Goal: Transaction & Acquisition: Subscribe to service/newsletter

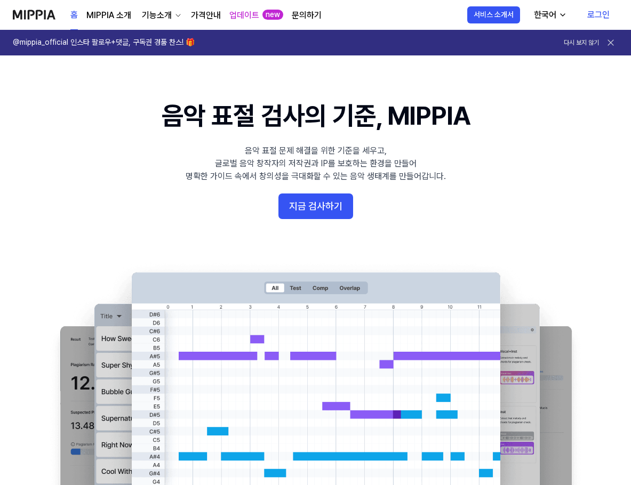
click at [595, 18] on link "로그인" at bounding box center [598, 15] width 39 height 30
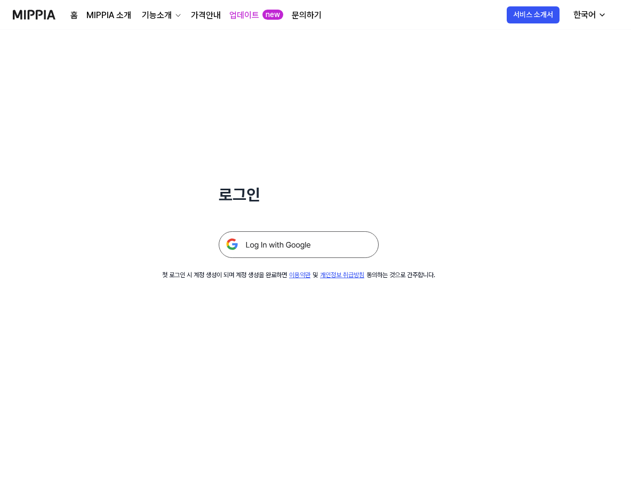
click at [269, 244] on img at bounding box center [299, 244] width 160 height 27
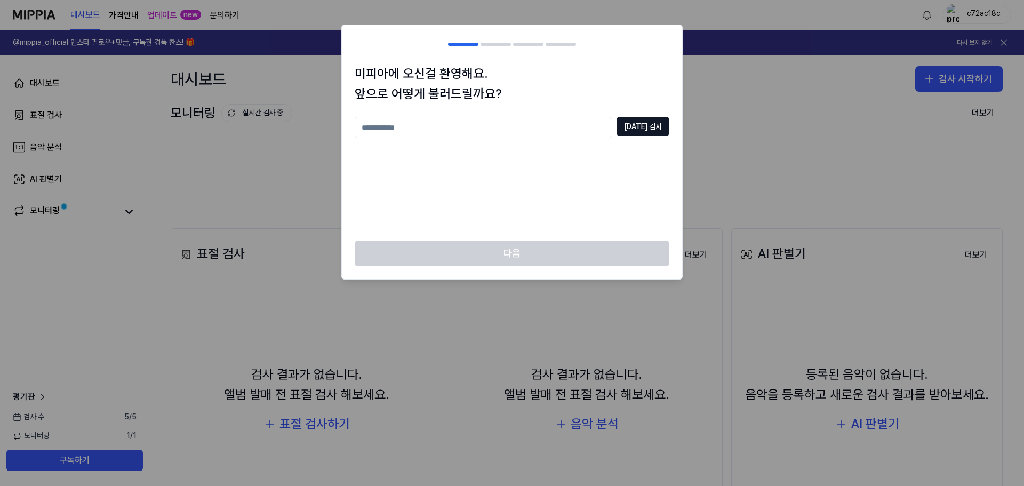
click at [501, 126] on input "text" at bounding box center [484, 127] width 258 height 21
type input "*"
type input "*********"
click at [472, 131] on input "*********" at bounding box center [484, 127] width 258 height 21
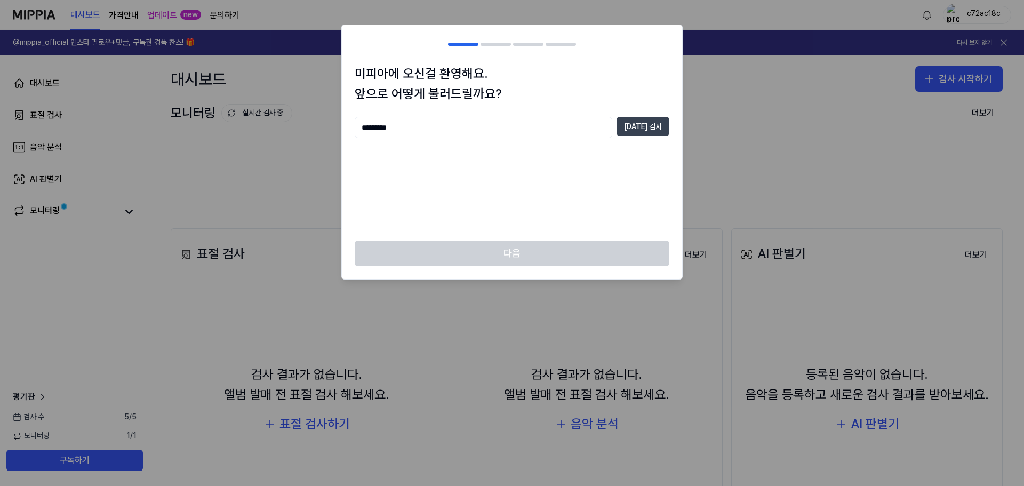
click at [635, 131] on button "중복 검사" at bounding box center [642, 126] width 53 height 19
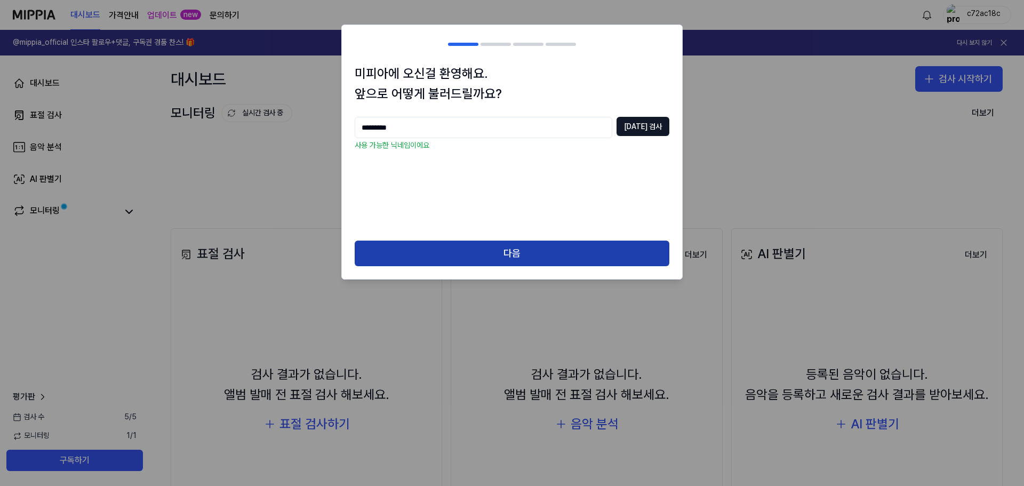
click at [534, 250] on button "다음" at bounding box center [512, 253] width 315 height 26
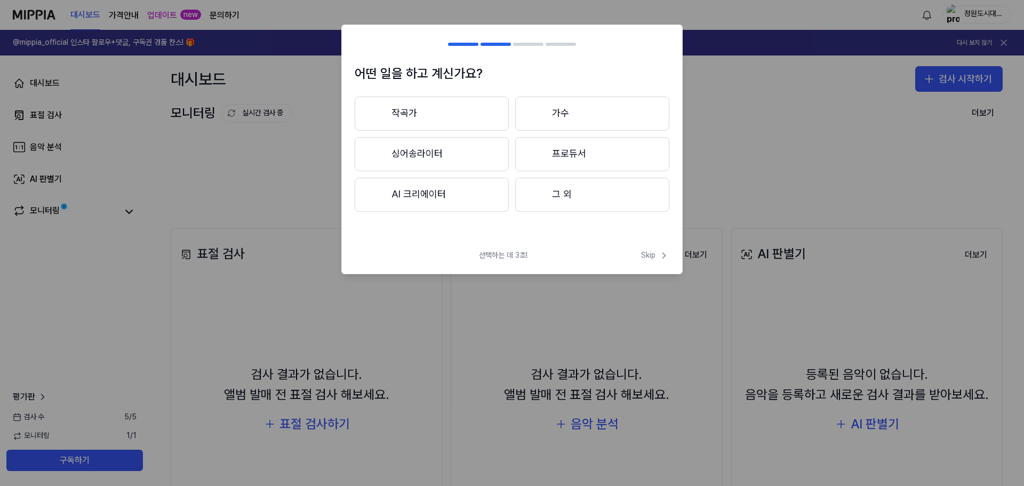
click at [424, 190] on button "AI 크리에이터" at bounding box center [432, 195] width 154 height 34
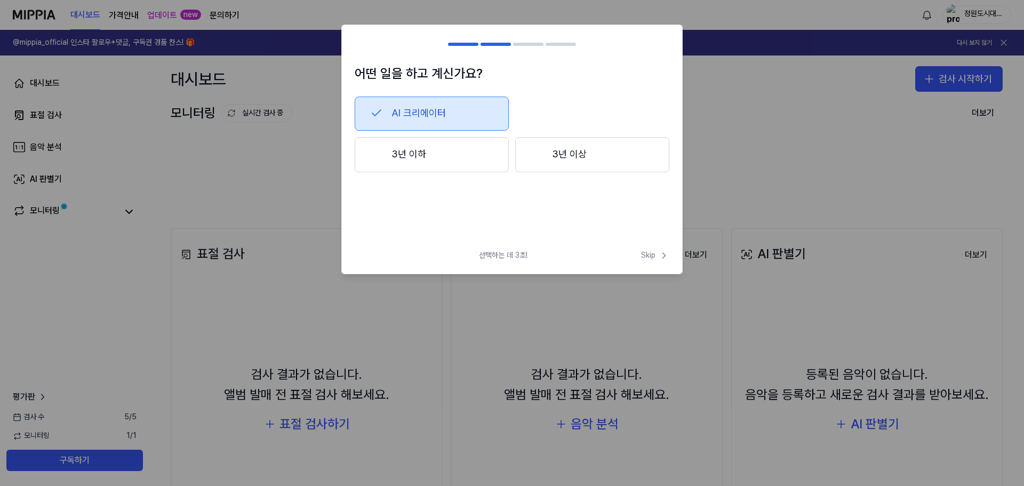
click at [434, 146] on button "3년 이하" at bounding box center [432, 154] width 154 height 35
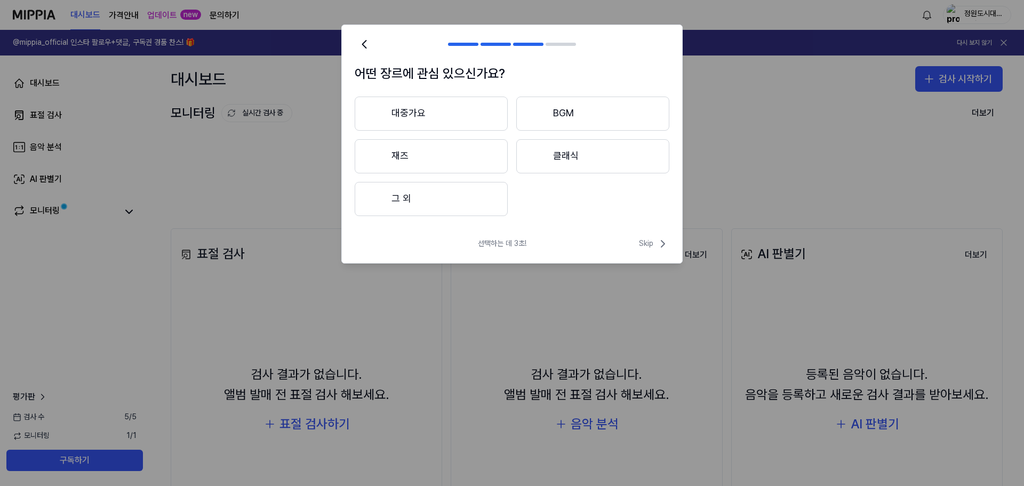
click at [447, 200] on button "그 외" at bounding box center [431, 199] width 153 height 34
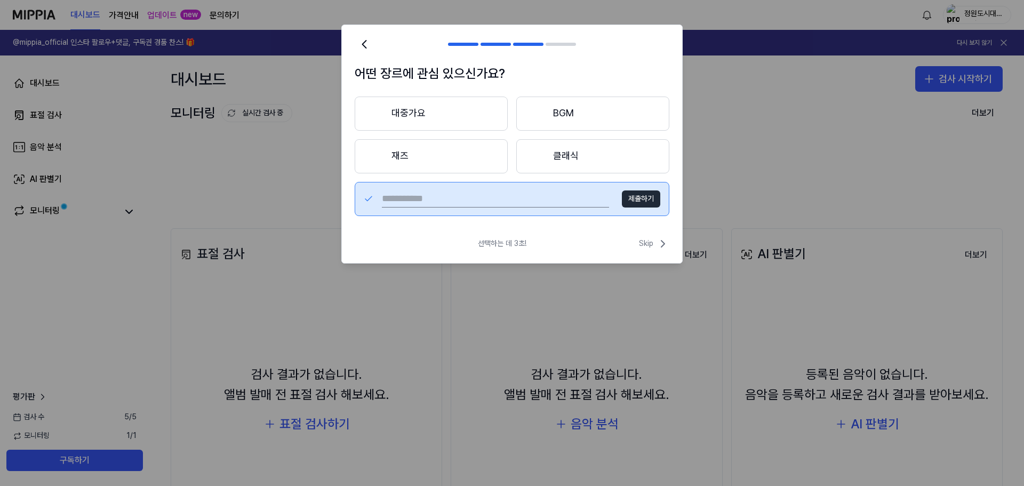
click at [516, 74] on h1 "어떤 장르에 관심 있으신가요?" at bounding box center [512, 73] width 315 height 20
click at [454, 109] on button "대중가요" at bounding box center [431, 114] width 153 height 34
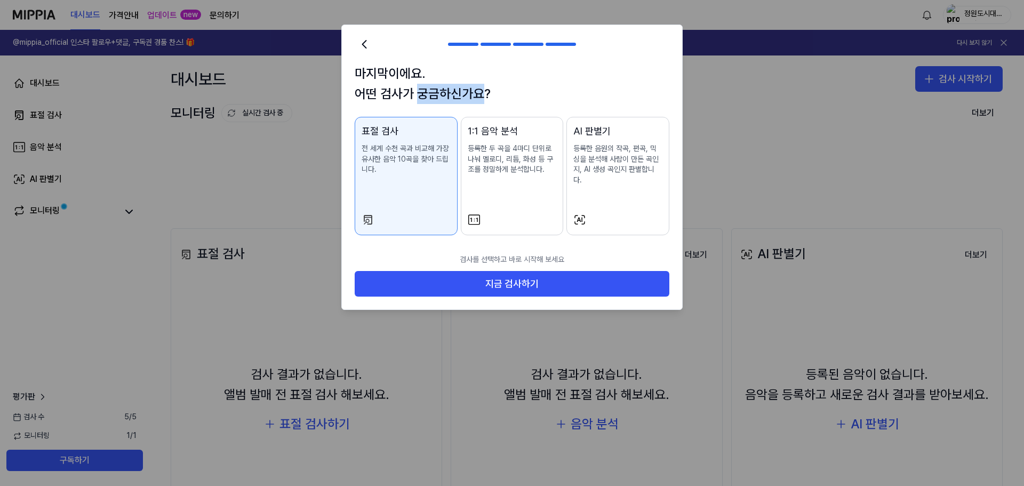
click at [454, 109] on div "마지막이에요. 어떤 검사가 궁금하신가요? 표절 검사 전 세계 수천 곡과 비교해 가장 유사한 음악 10곡을 찾아 드립니다. 1:1 음악 분석 등…" at bounding box center [512, 155] width 340 height 184
click at [478, 94] on h1 "마지막이에요. 어떤 검사가 궁금하신가요?" at bounding box center [512, 83] width 315 height 41
click at [413, 163] on p "전 세계 수천 곡과 비교해 가장 유사한 음악 10곡을 찾아 드립니다." at bounding box center [406, 158] width 89 height 31
drag, startPoint x: 514, startPoint y: 273, endPoint x: 442, endPoint y: 255, distance: 74.1
click at [445, 256] on div "검사를 선택하고 바로 시작해 보세요 지금 검사하기" at bounding box center [512, 279] width 340 height 62
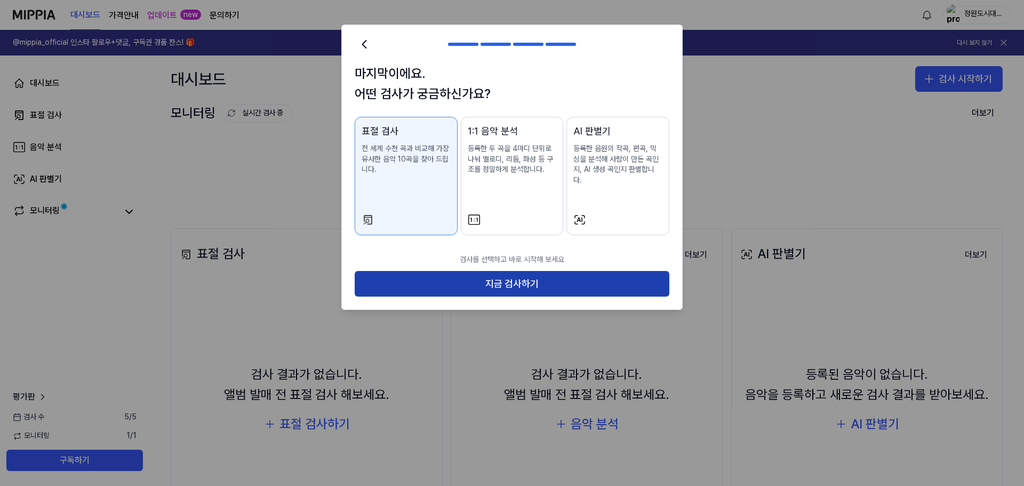
click at [444, 271] on button "지금 검사하기" at bounding box center [512, 284] width 315 height 26
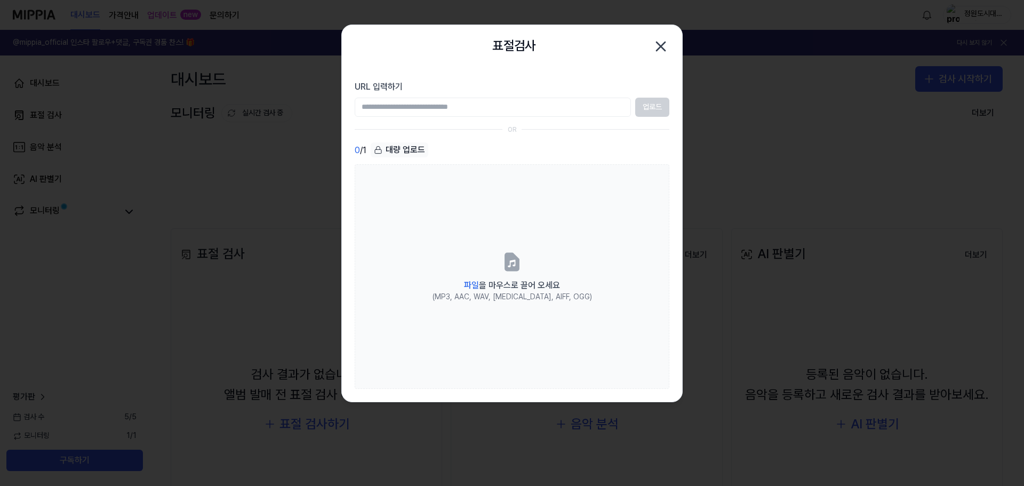
click at [519, 159] on div "0 / 1 대량 업로드 파일 을 마우스로 끌어 오세요 (MP3, AAC, WAV, FLAC, AIFF, OGG)" at bounding box center [512, 265] width 315 height 246
click at [635, 46] on icon "button" at bounding box center [660, 46] width 9 height 9
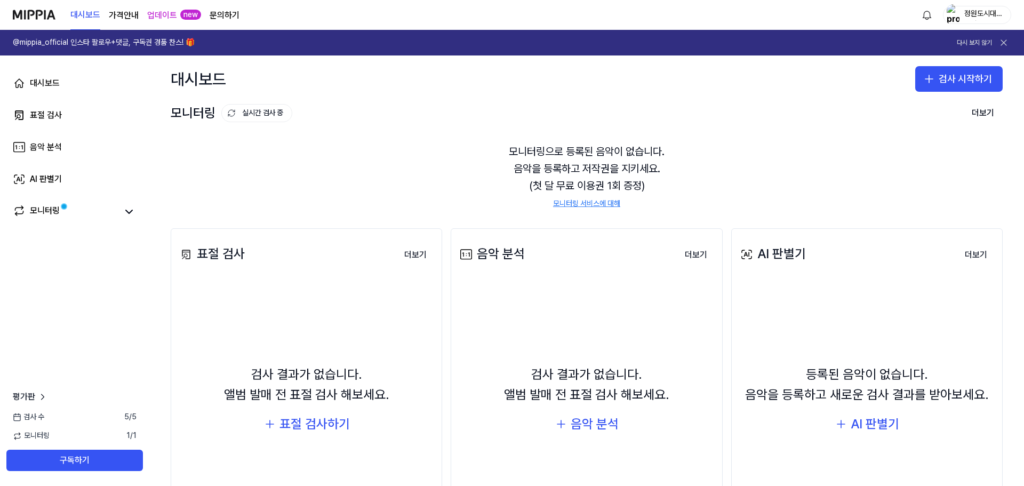
click at [635, 9] on img "button" at bounding box center [952, 14] width 13 height 21
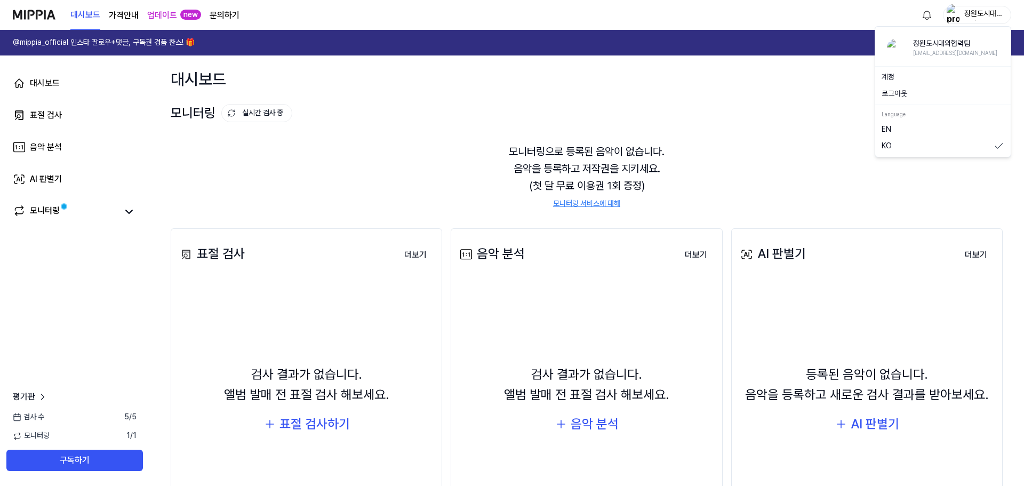
click at [371, 140] on div "모니터링으로 등록된 음악이 없습니다. 음악을 등록하고 저작권을 지키세요. (첫 달 무료 이용권 1회 증정) 모니터링 서비스에 대해" at bounding box center [587, 176] width 832 height 92
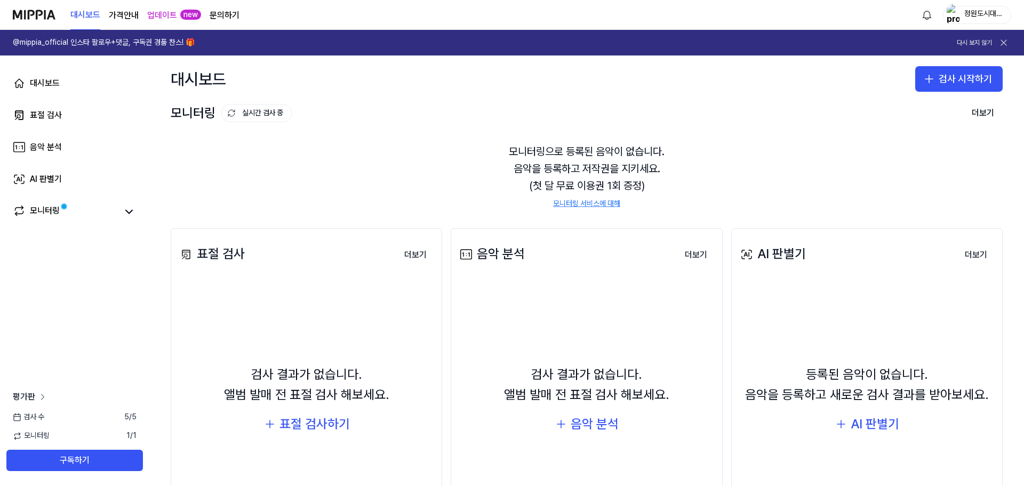
click at [28, 398] on span "평가판" at bounding box center [24, 396] width 22 height 13
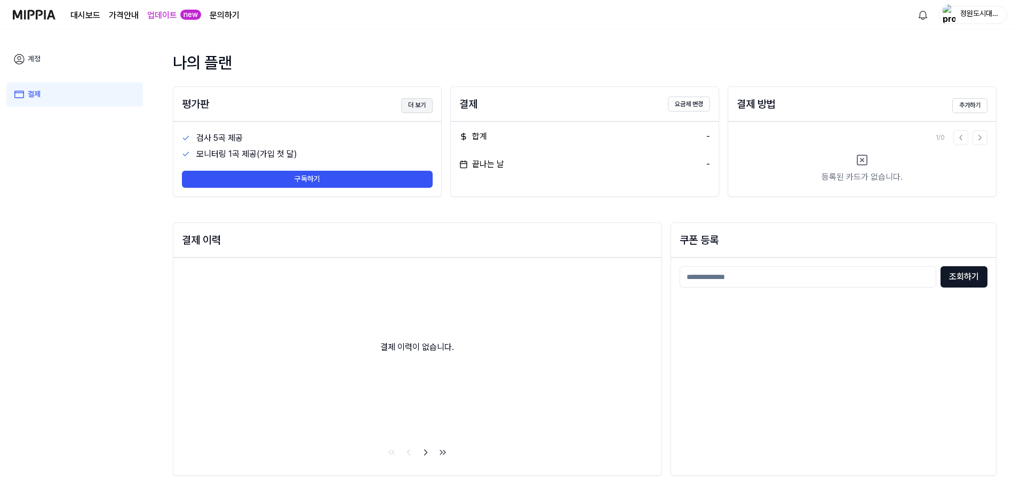
click at [415, 99] on button "더 보기" at bounding box center [416, 105] width 31 height 15
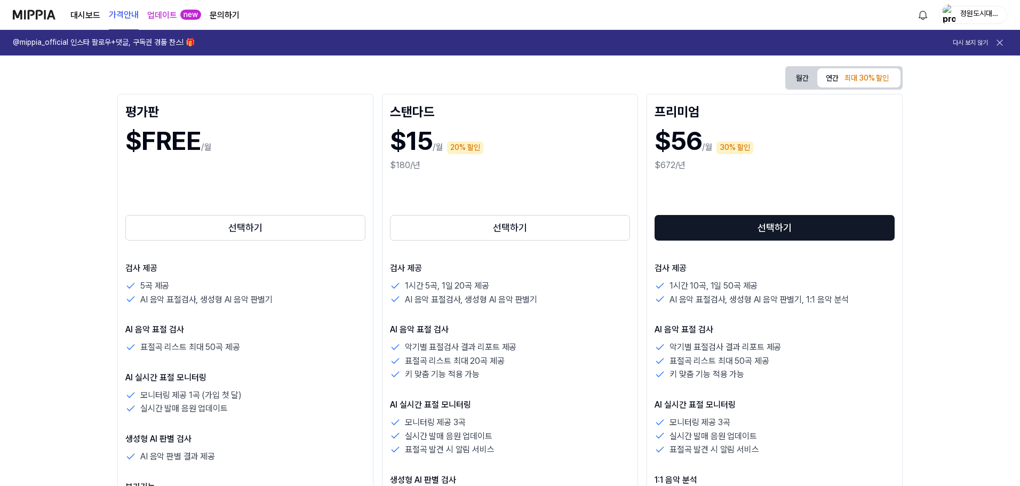
scroll to position [160, 0]
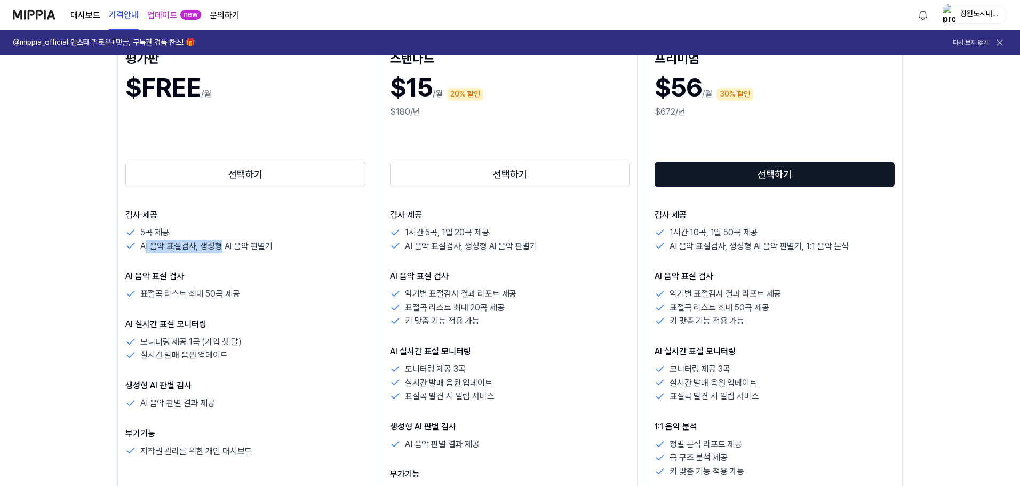
drag, startPoint x: 144, startPoint y: 248, endPoint x: 221, endPoint y: 247, distance: 76.8
click at [221, 247] on p "AI 음악 표절검사, 생성형 AI 음악 판별기" at bounding box center [206, 246] width 132 height 14
click at [245, 280] on p "AI 음악 표절 검사" at bounding box center [245, 276] width 240 height 13
drag, startPoint x: 200, startPoint y: 248, endPoint x: 269, endPoint y: 246, distance: 68.3
click at [269, 246] on p "AI 음악 표절검사, 생성형 AI 음악 판별기" at bounding box center [206, 246] width 132 height 14
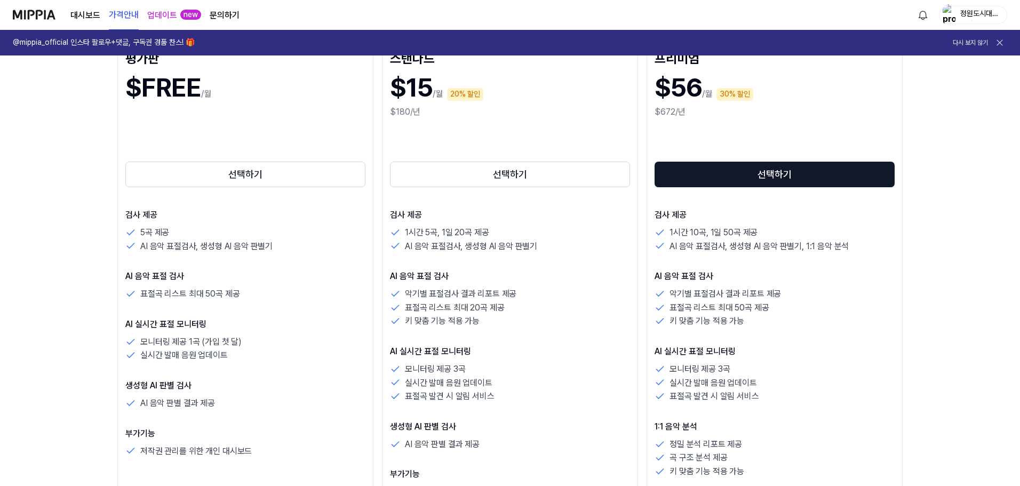
click at [284, 292] on div "표절곡 리스트 최대 50곡 제공" at bounding box center [245, 294] width 240 height 14
click at [270, 249] on p "AI 음악 표절검사, 생성형 AI 음악 판별기" at bounding box center [206, 246] width 132 height 14
click at [264, 287] on div "표절곡 리스트 최대 50곡 제공" at bounding box center [245, 294] width 240 height 14
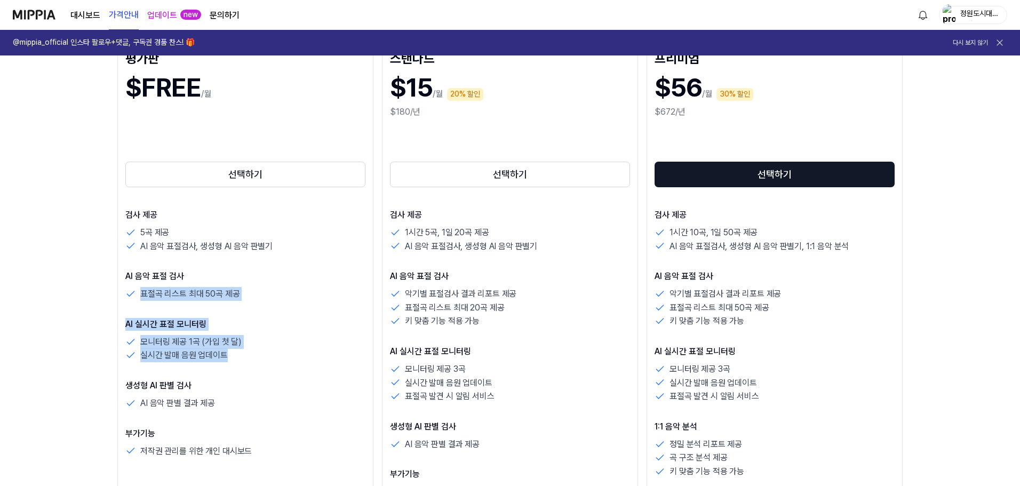
drag, startPoint x: 141, startPoint y: 296, endPoint x: 245, endPoint y: 339, distance: 112.2
click at [250, 352] on div "검사 제공 5곡 제공 AI 음악 표절검사, 생성형 AI 음악 판별기 AI 음악 표절 검사 표절곡 리스트 최대 50곡 제공 AI 실시간 표절 모…" at bounding box center [245, 332] width 240 height 249
click at [206, 286] on div "AI 음악 표절 검사 표절곡 리스트 최대 50곡 제공" at bounding box center [245, 285] width 240 height 31
drag, startPoint x: 137, startPoint y: 337, endPoint x: 211, endPoint y: 360, distance: 77.1
click at [236, 379] on div "검사 제공 5곡 제공 AI 음악 표절검사, 생성형 AI 음악 판별기 AI 음악 표절 검사 표절곡 리스트 최대 50곡 제공 AI 실시간 표절 모…" at bounding box center [245, 332] width 240 height 249
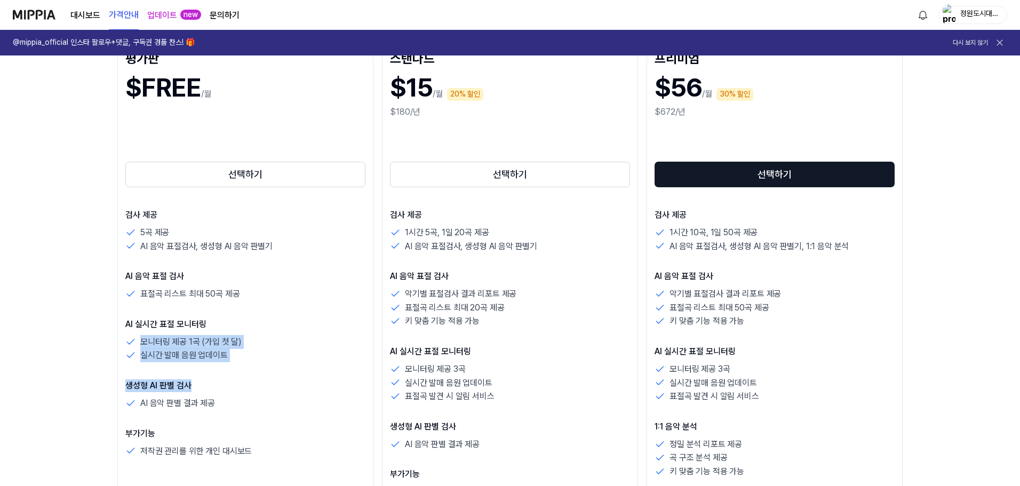
click at [193, 352] on p "실시간 발매 음원 업데이트" at bounding box center [183, 355] width 87 height 14
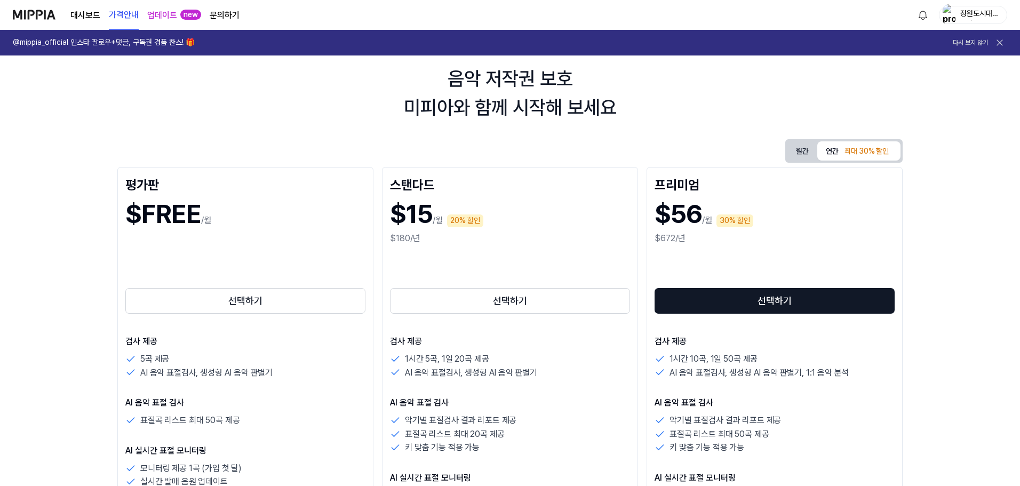
scroll to position [0, 0]
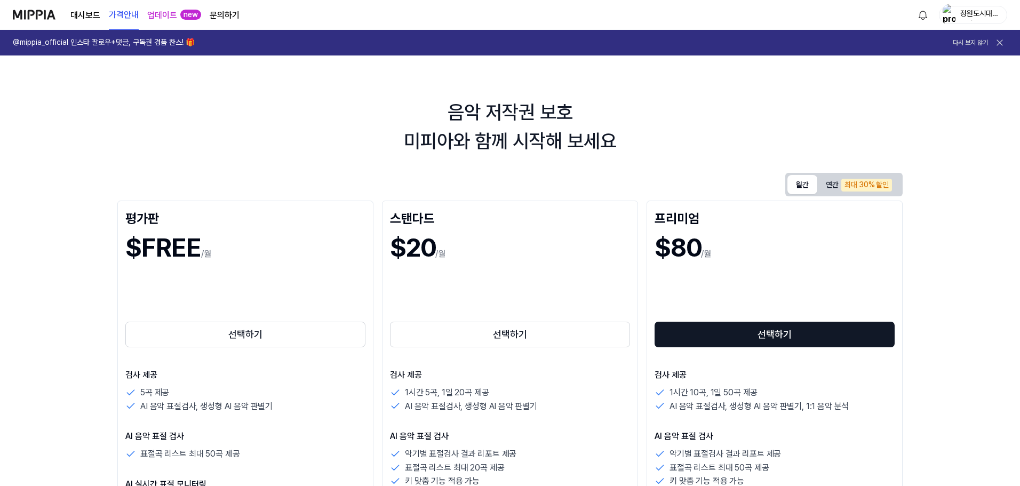
click at [635, 187] on button "월간" at bounding box center [802, 184] width 30 height 19
